Goal: Information Seeking & Learning: Learn about a topic

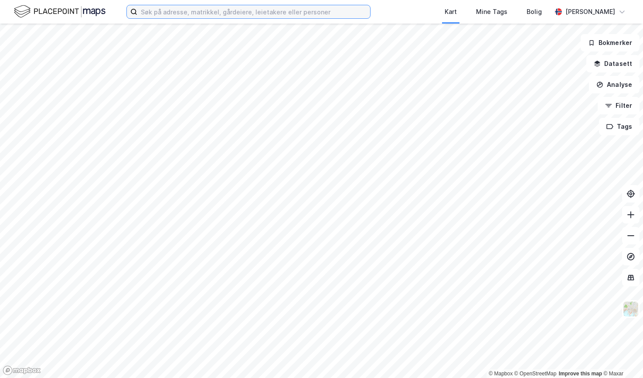
click at [173, 14] on input at bounding box center [253, 11] width 233 height 13
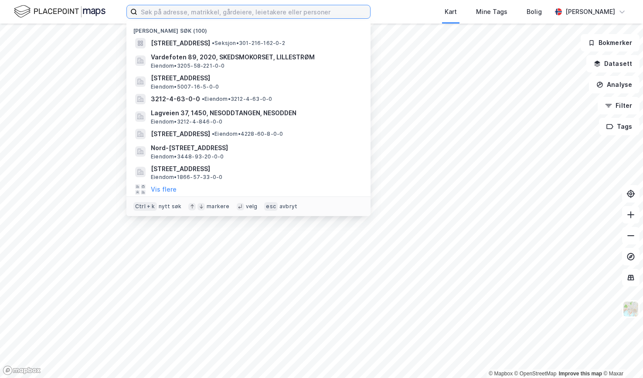
paste input "3301/82/199"
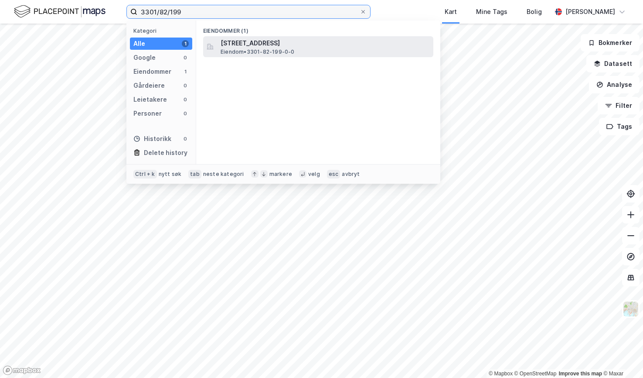
type input "3301/82/199"
click at [234, 45] on span "[STREET_ADDRESS]" at bounding box center [325, 43] width 209 height 10
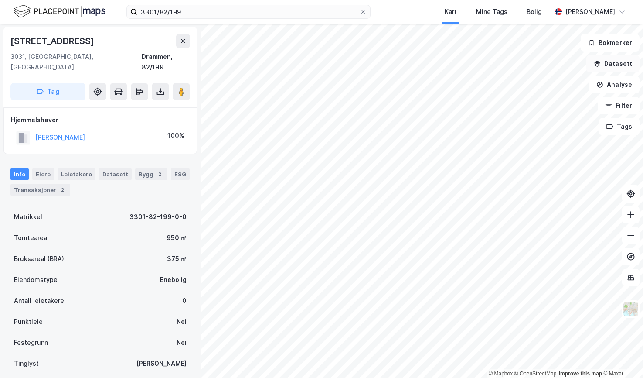
click at [624, 57] on button "Datasett" at bounding box center [613, 63] width 53 height 17
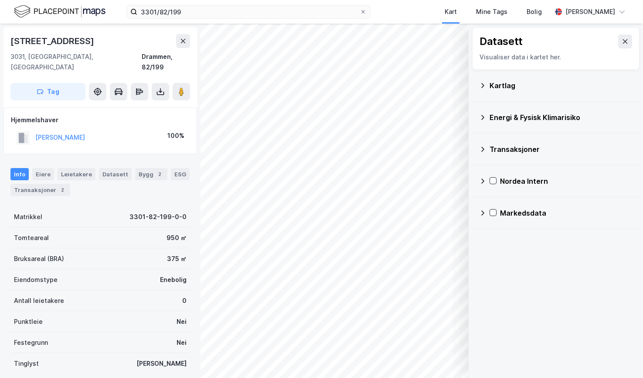
click at [494, 85] on div "Kartlag" at bounding box center [561, 85] width 143 height 10
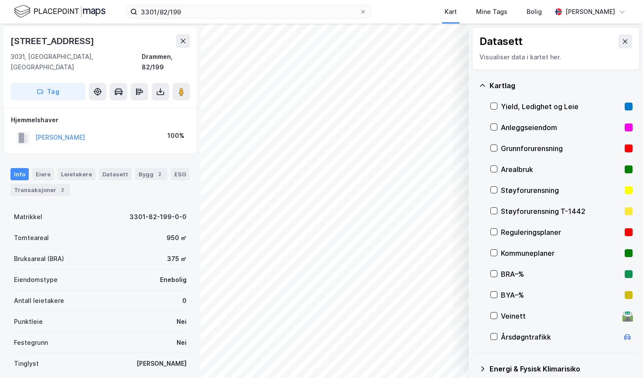
click at [520, 150] on div "Grunnforurensning" at bounding box center [561, 148] width 120 height 10
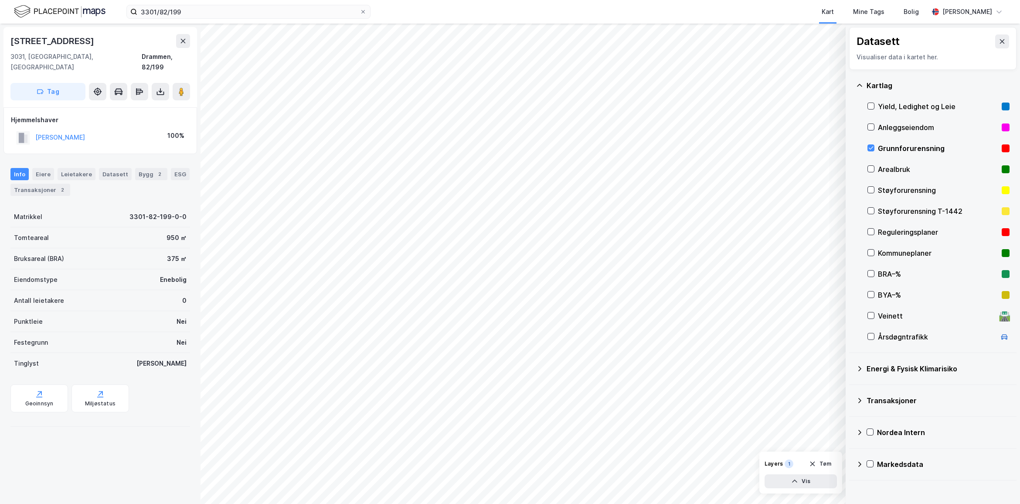
click at [643, 367] on icon at bounding box center [860, 368] width 7 height 7
click at [643, 377] on icon at bounding box center [882, 389] width 6 height 6
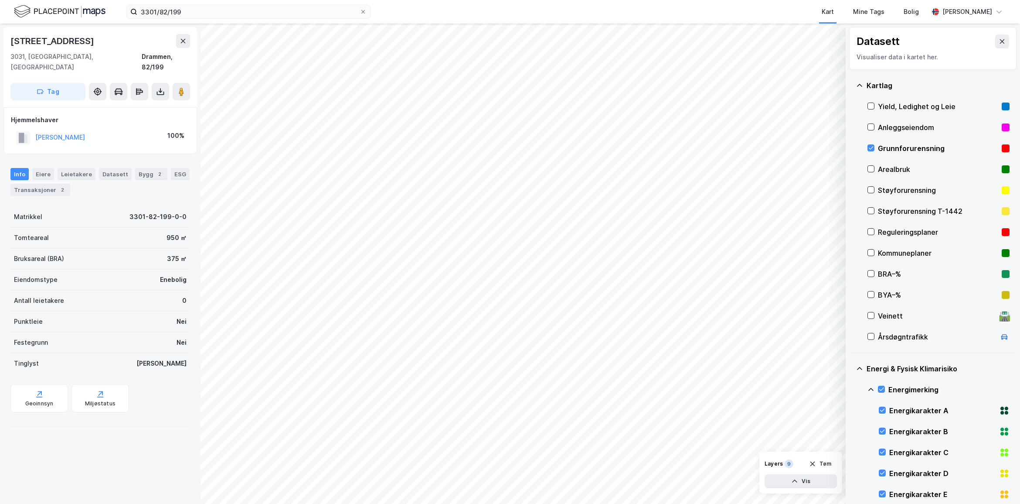
click at [643, 377] on icon at bounding box center [871, 389] width 7 height 7
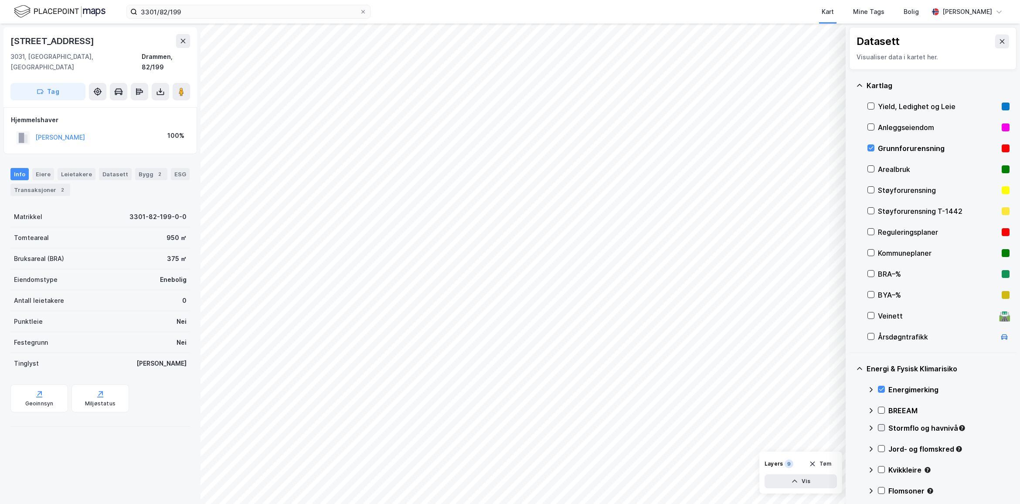
click at [643, 377] on icon at bounding box center [882, 427] width 6 height 6
click at [643, 377] on icon at bounding box center [871, 427] width 5 height 3
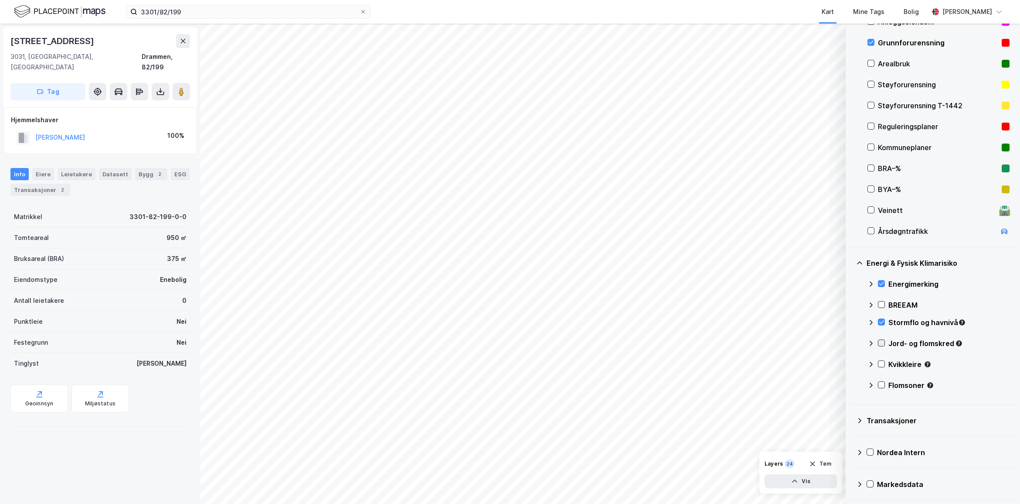
click at [643, 341] on div at bounding box center [881, 342] width 7 height 7
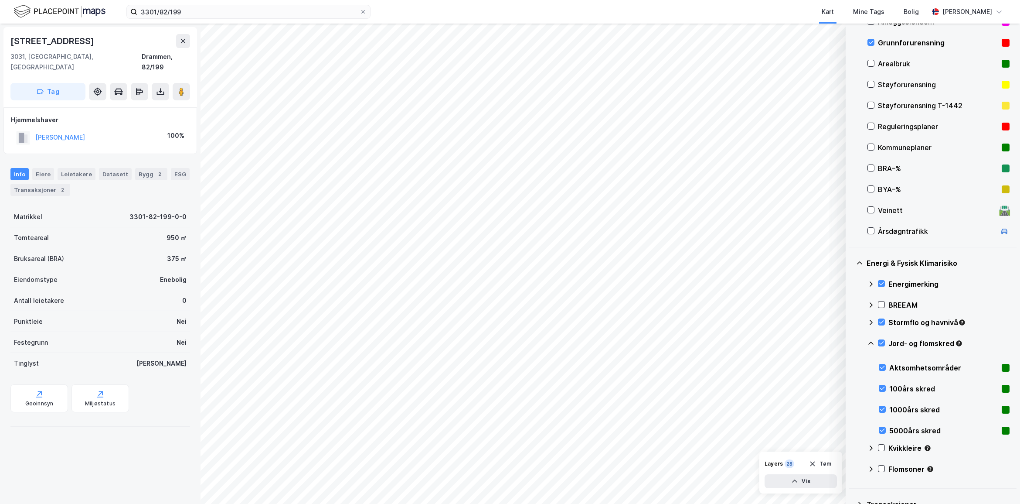
click at [643, 341] on icon at bounding box center [871, 343] width 7 height 7
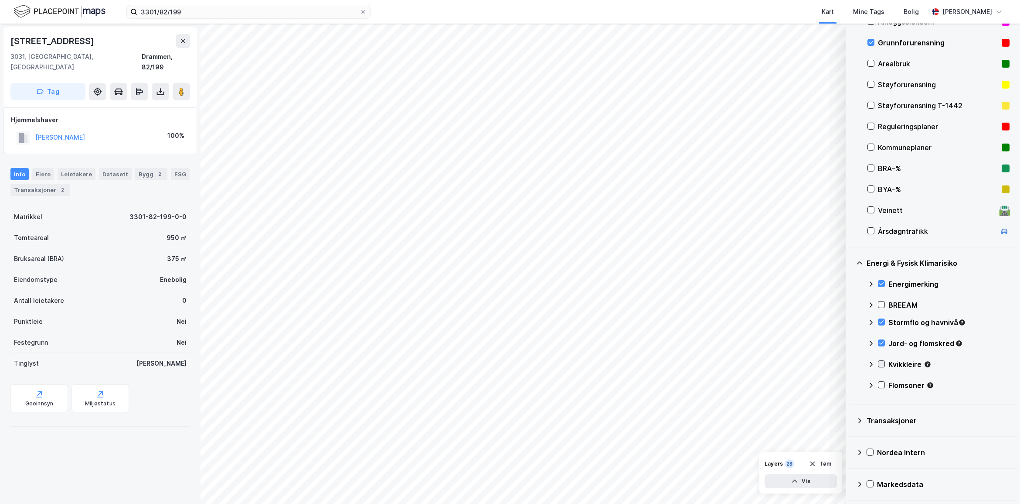
click at [643, 362] on icon at bounding box center [882, 364] width 6 height 6
click at [643, 362] on icon at bounding box center [871, 364] width 7 height 7
click at [643, 377] on icon at bounding box center [882, 385] width 6 height 6
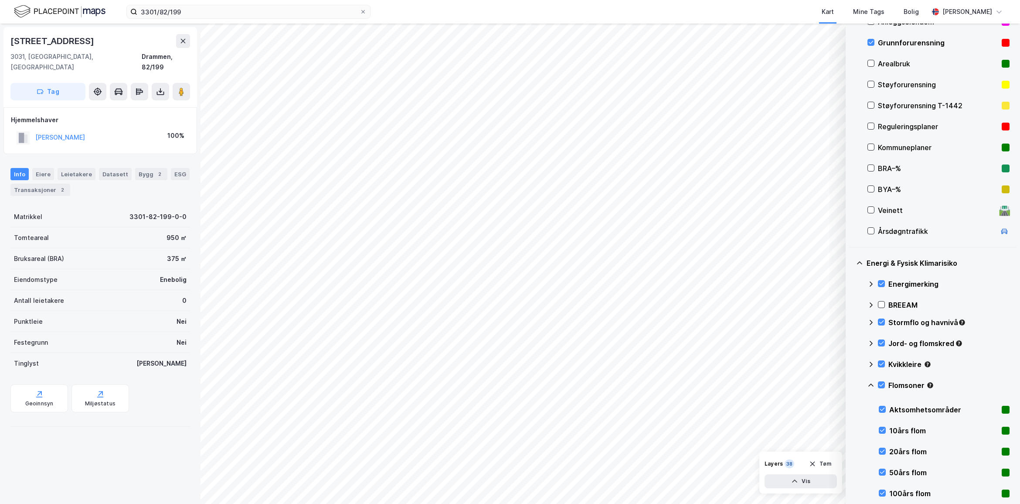
click at [643, 377] on icon at bounding box center [871, 385] width 7 height 7
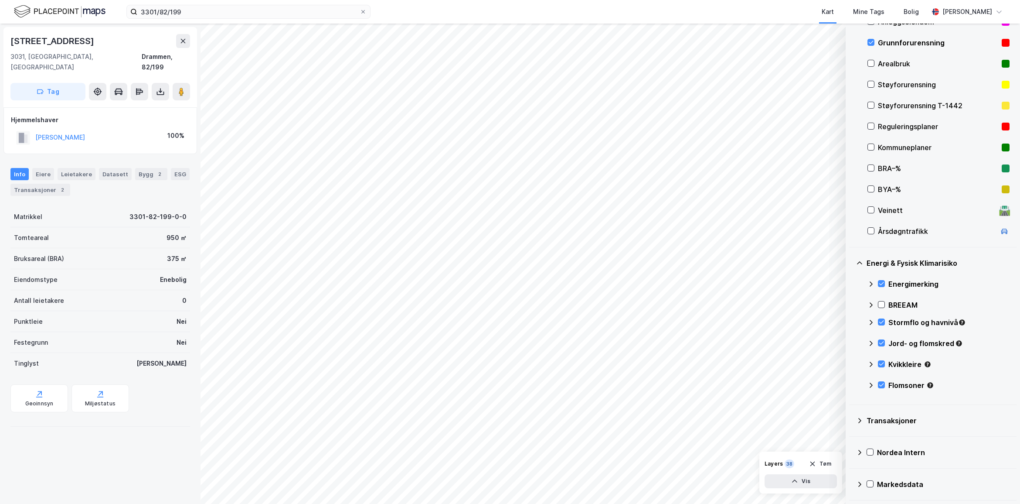
scroll to position [1, 0]
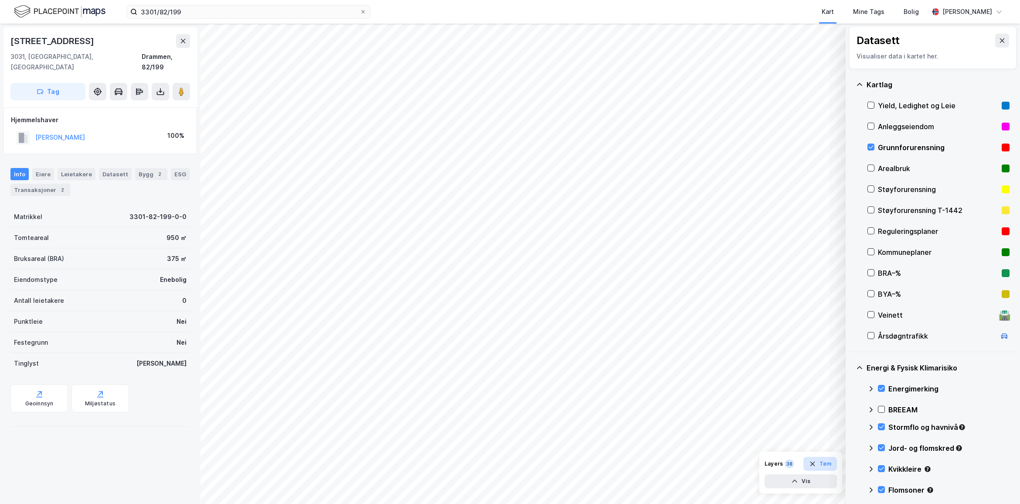
click at [643, 377] on button "Tøm" at bounding box center [821, 464] width 34 height 14
